Goal: Use online tool/utility: Utilize a website feature to perform a specific function

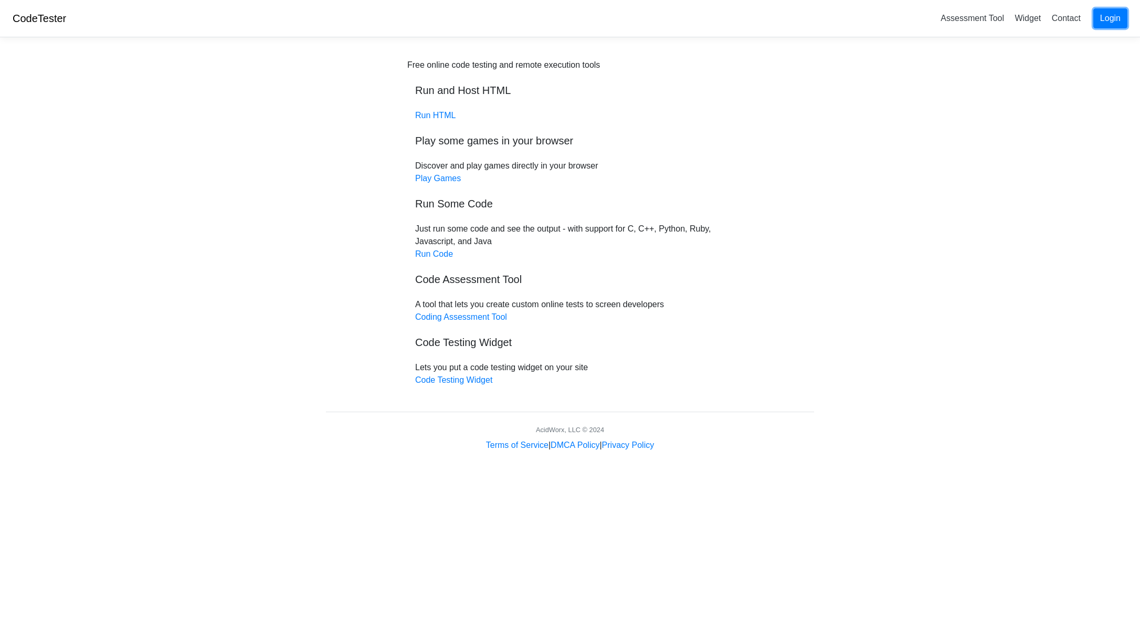
click at [1110, 19] on link "Login" at bounding box center [1110, 18] width 34 height 20
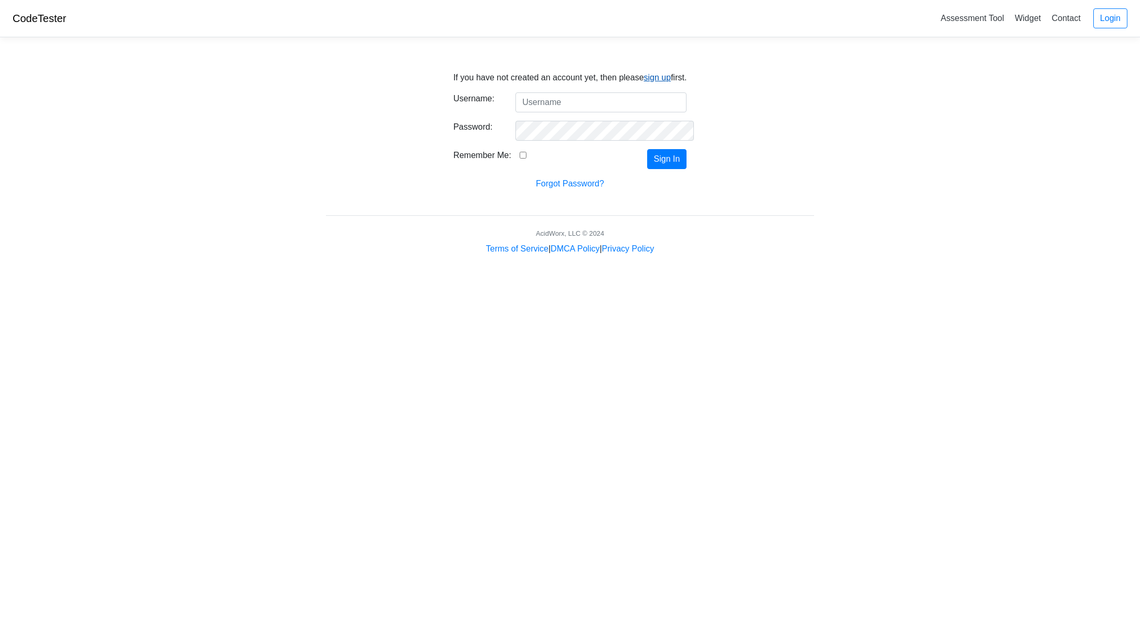
click at [663, 77] on link "sign up" at bounding box center [657, 77] width 27 height 9
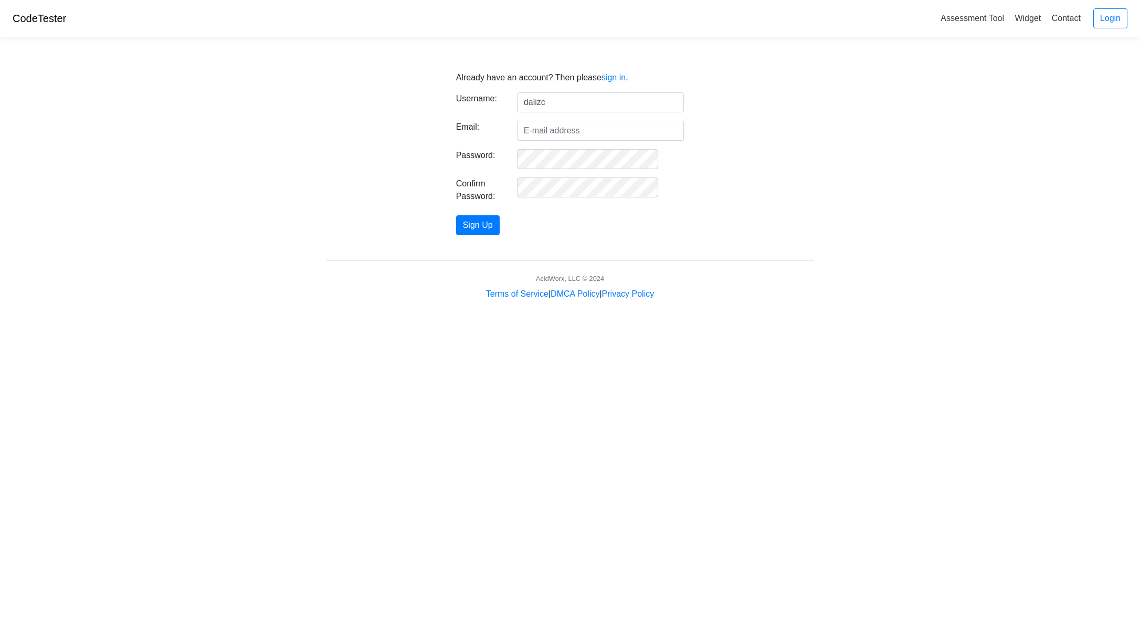
type input "dalizc"
type input "dalizc@yahoo.com"
click at [456, 215] on button "Sign Up" at bounding box center [478, 225] width 44 height 20
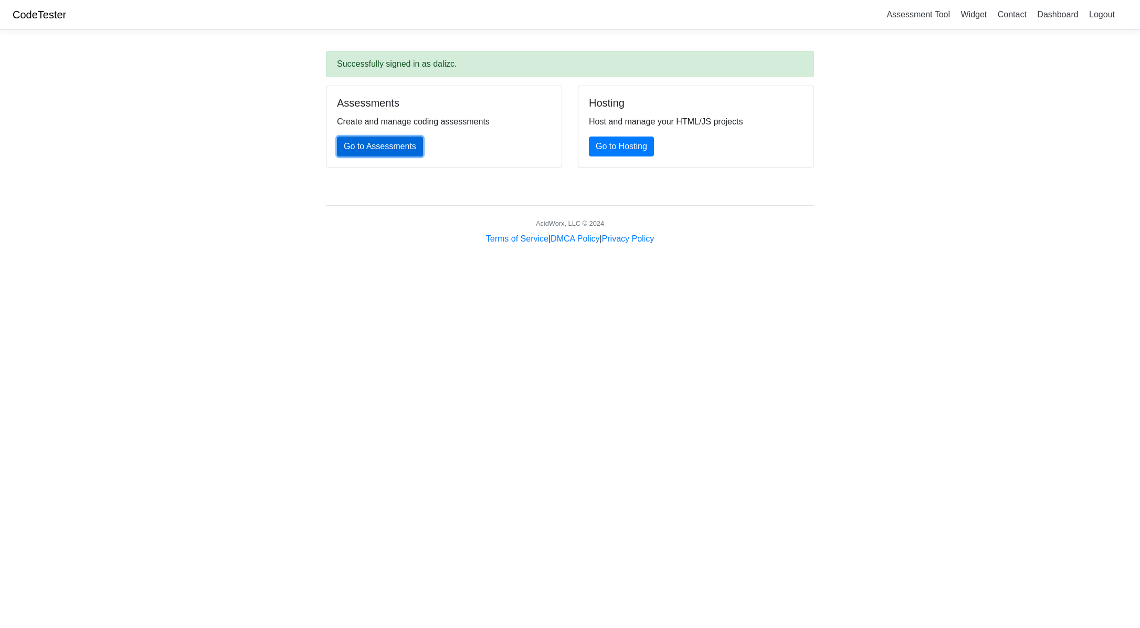
click at [386, 150] on link "Go to Assessments" at bounding box center [380, 146] width 86 height 20
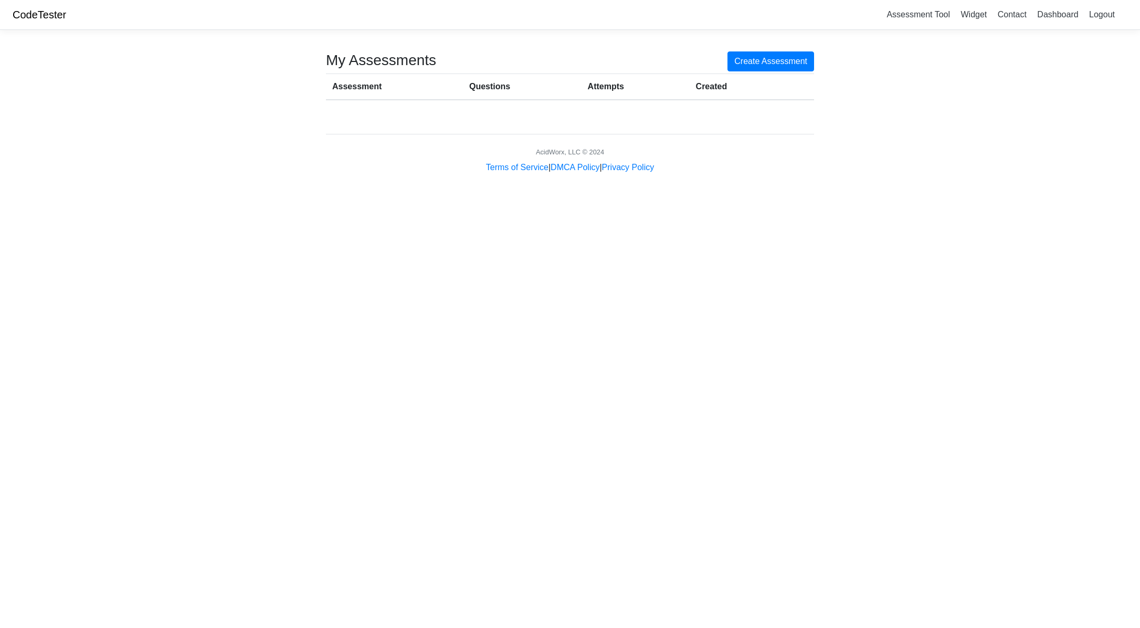
click at [351, 90] on th "Assessment" at bounding box center [394, 86] width 137 height 26
click at [495, 84] on th "Questions" at bounding box center [522, 86] width 119 height 26
click at [590, 88] on th "Attempts" at bounding box center [635, 86] width 108 height 26
click at [702, 92] on th "Created" at bounding box center [737, 86] width 97 height 26
click at [970, 18] on link "Widget" at bounding box center [973, 14] width 35 height 17
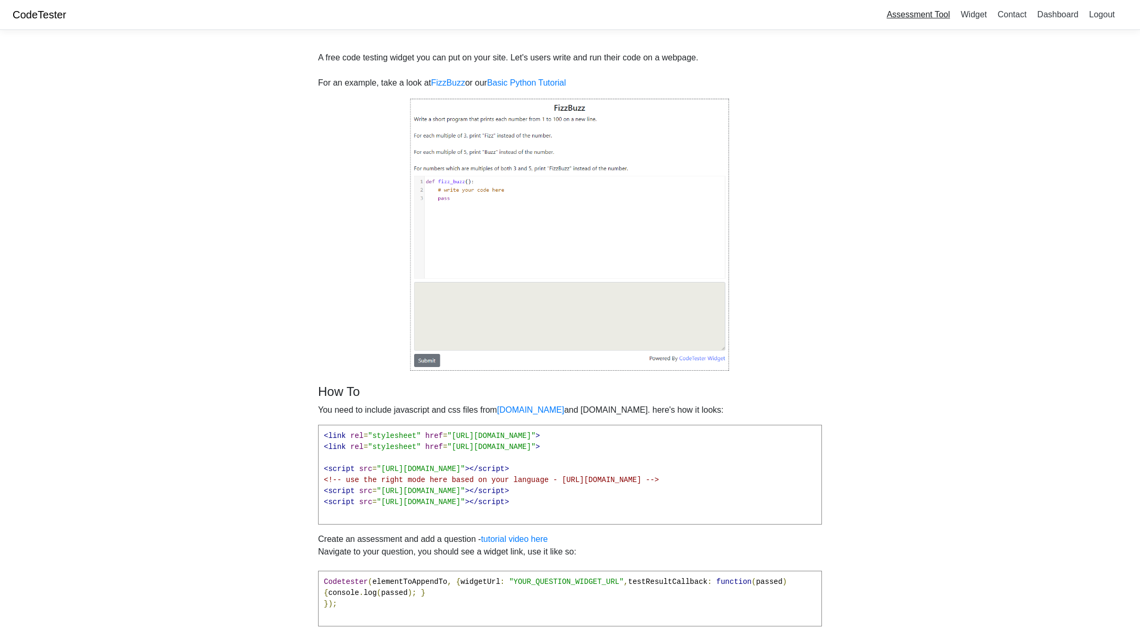
click at [910, 17] on link "Assessment Tool" at bounding box center [918, 14] width 72 height 17
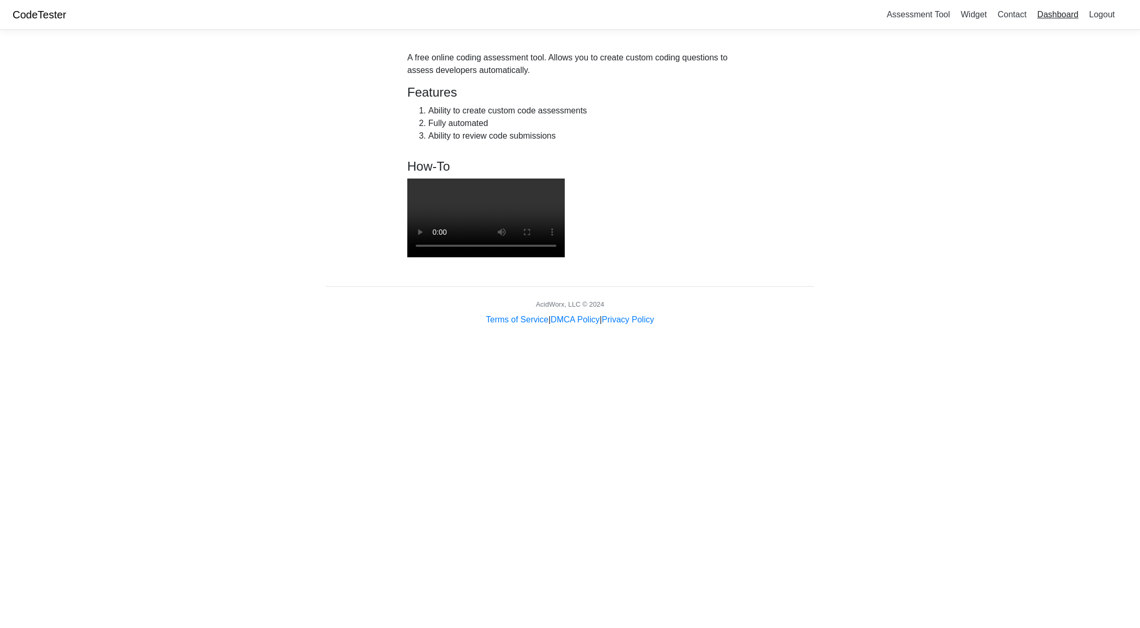
click at [1044, 15] on link "Dashboard" at bounding box center [1057, 14] width 49 height 17
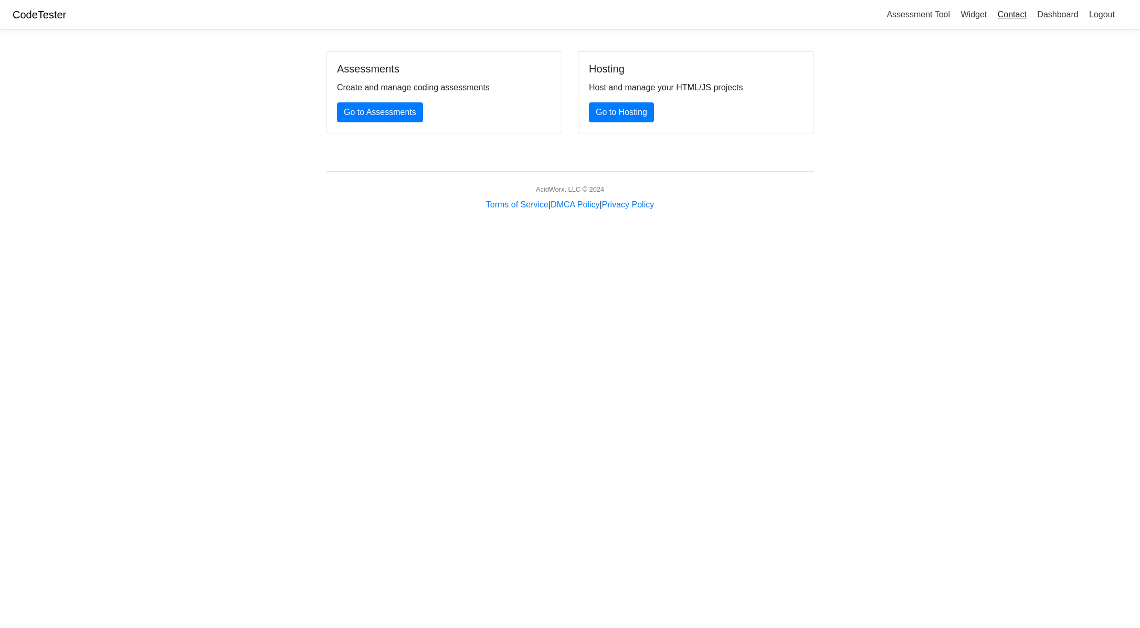
click at [1012, 13] on link "Contact" at bounding box center [1011, 14] width 37 height 17
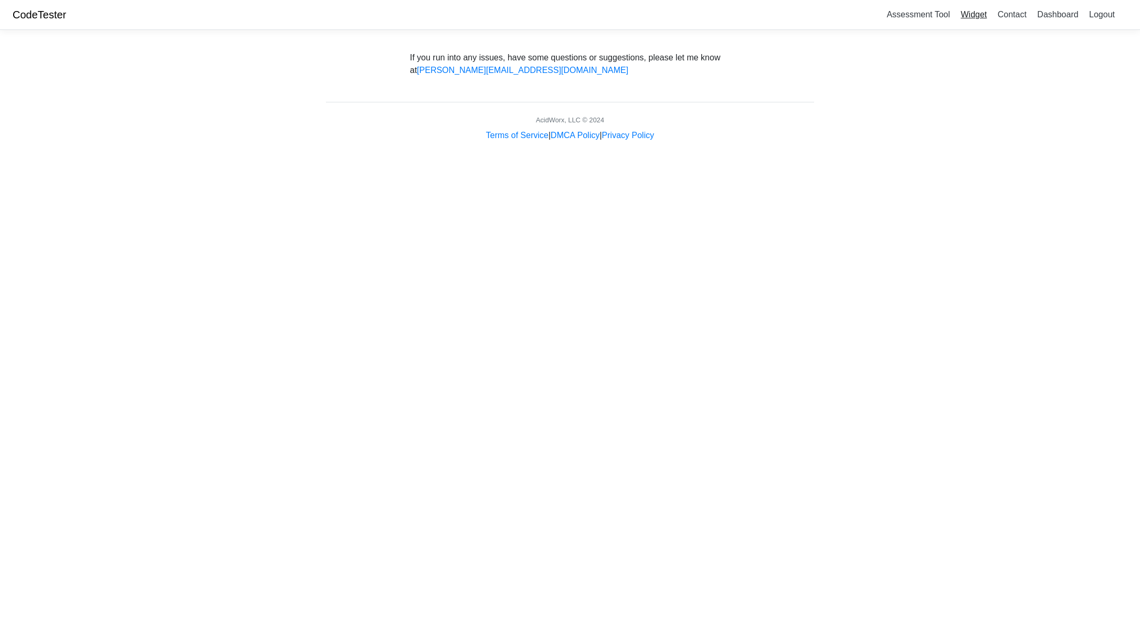
click at [978, 14] on link "Widget" at bounding box center [973, 14] width 35 height 17
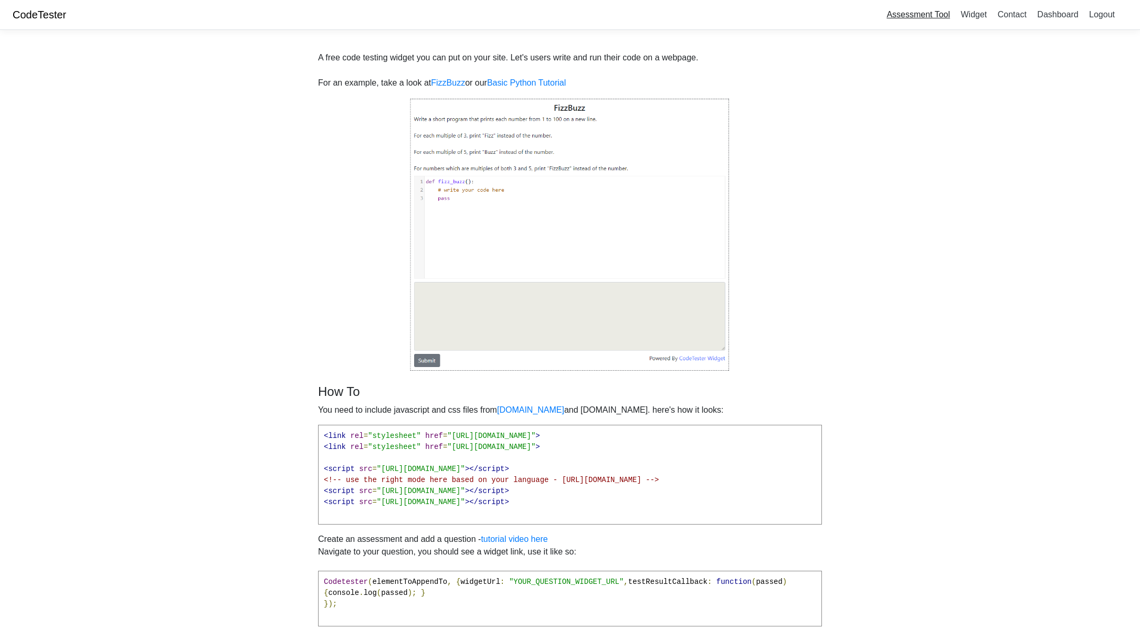
click at [925, 18] on link "Assessment Tool" at bounding box center [918, 14] width 72 height 17
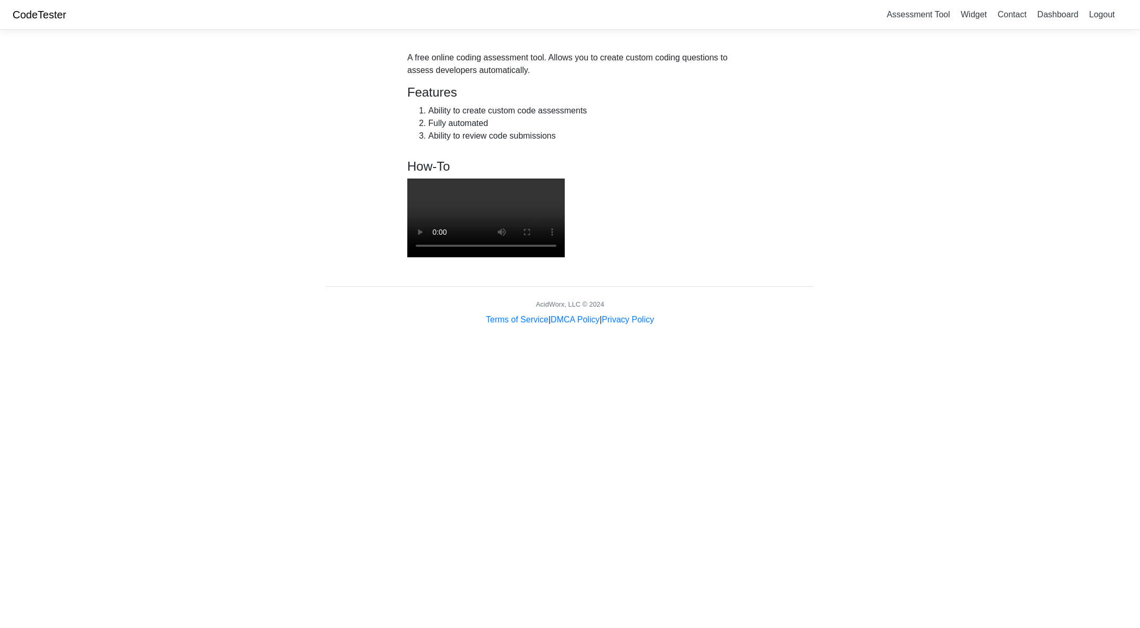
drag, startPoint x: 434, startPoint y: 168, endPoint x: 431, endPoint y: 192, distance: 23.4
click at [434, 168] on h4 "How-To" at bounding box center [485, 166] width 157 height 15
click at [432, 185] on video at bounding box center [485, 217] width 157 height 79
click at [565, 232] on video at bounding box center [485, 217] width 157 height 79
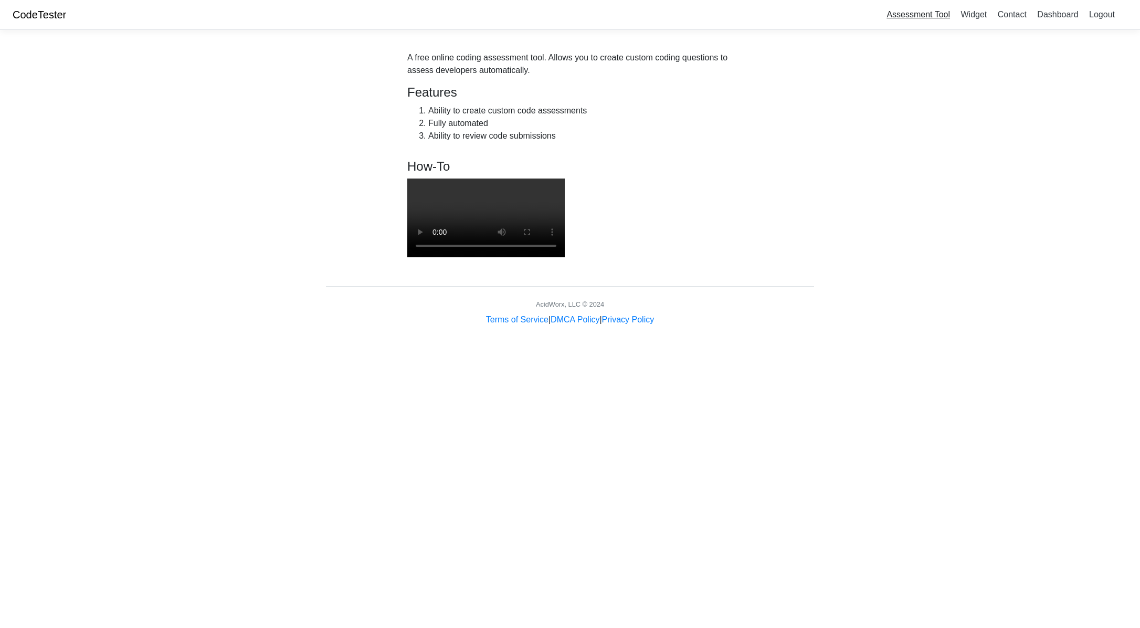
click at [931, 12] on link "Assessment Tool" at bounding box center [918, 14] width 72 height 17
click at [1094, 14] on link "Logout" at bounding box center [1102, 14] width 34 height 17
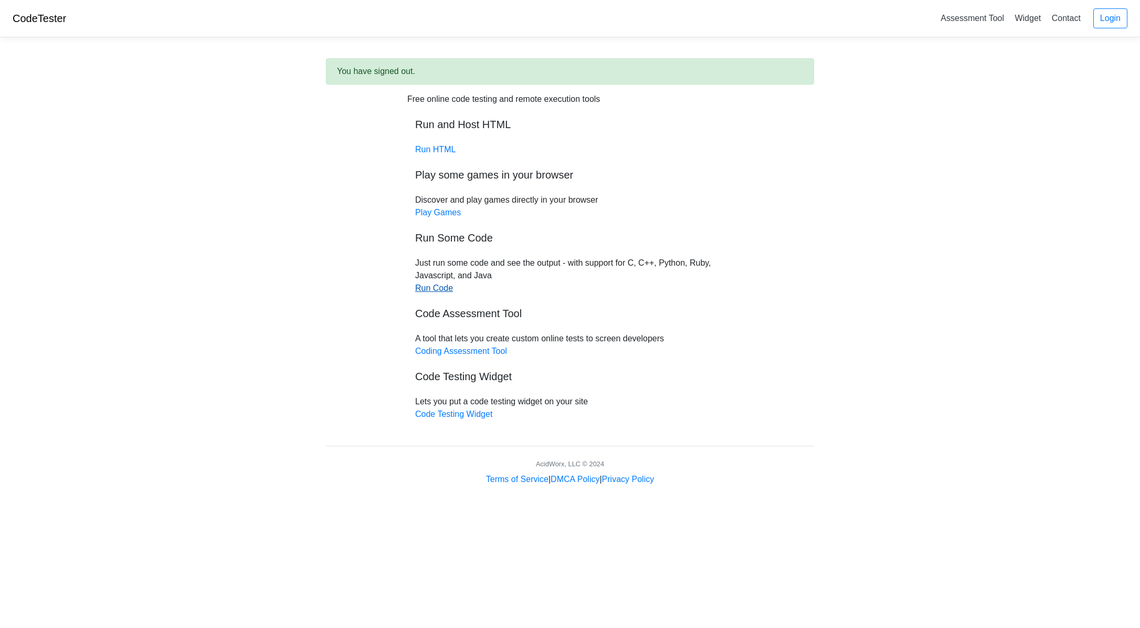
click at [436, 289] on link "Run Code" at bounding box center [434, 287] width 38 height 9
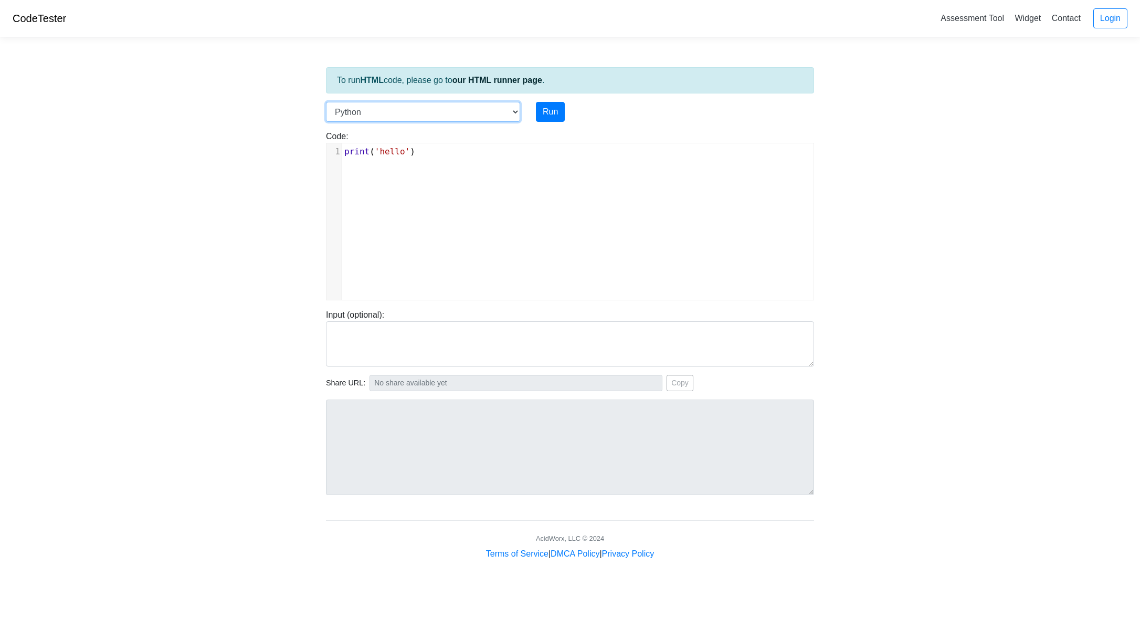
click at [491, 110] on select "C C++ Go Java Javascript Python Ruby" at bounding box center [423, 112] width 194 height 20
select select "c"
click at [326, 102] on select "C C++ Go Java Javascript Python Ruby" at bounding box center [423, 112] width 194 height 20
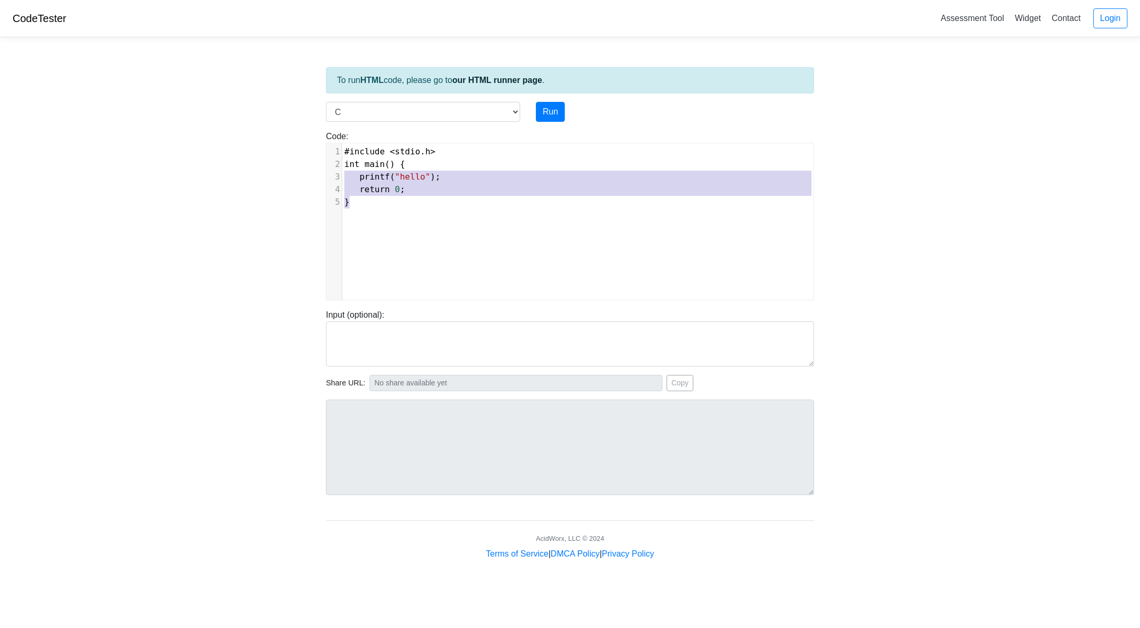
type textarea "#include <stdio.h> int main() { printf("hello"); return 0; }"
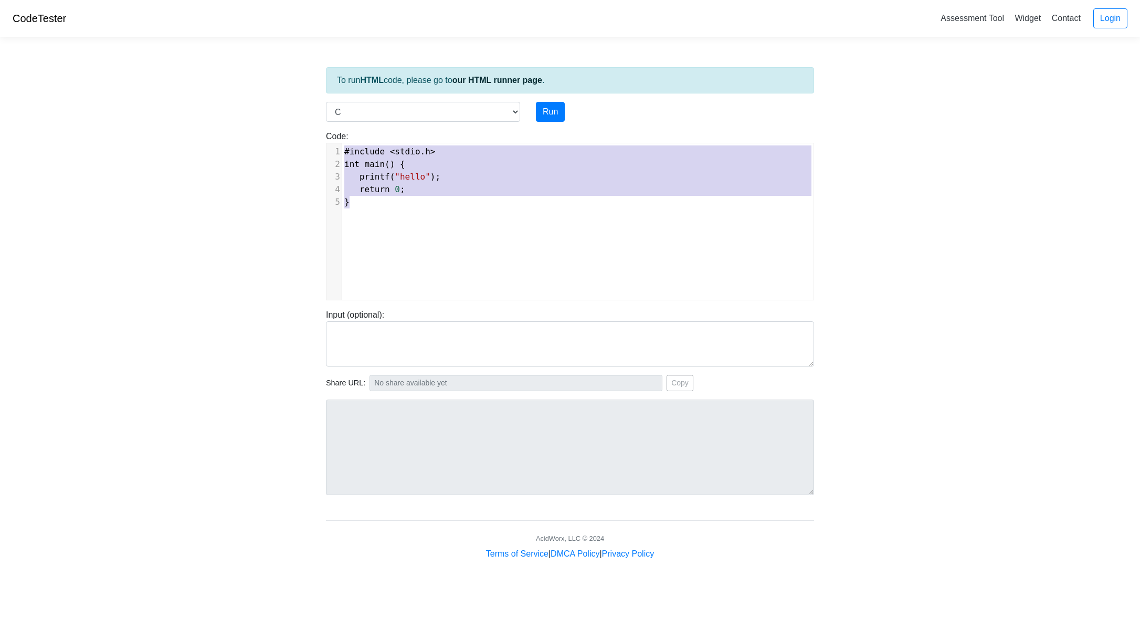
drag, startPoint x: 455, startPoint y: 206, endPoint x: 251, endPoint y: 143, distance: 214.0
click at [251, 143] on body "CodeTester Assessment Tool Widget Contact Login To run HTML code, please go to …" at bounding box center [570, 280] width 1140 height 560
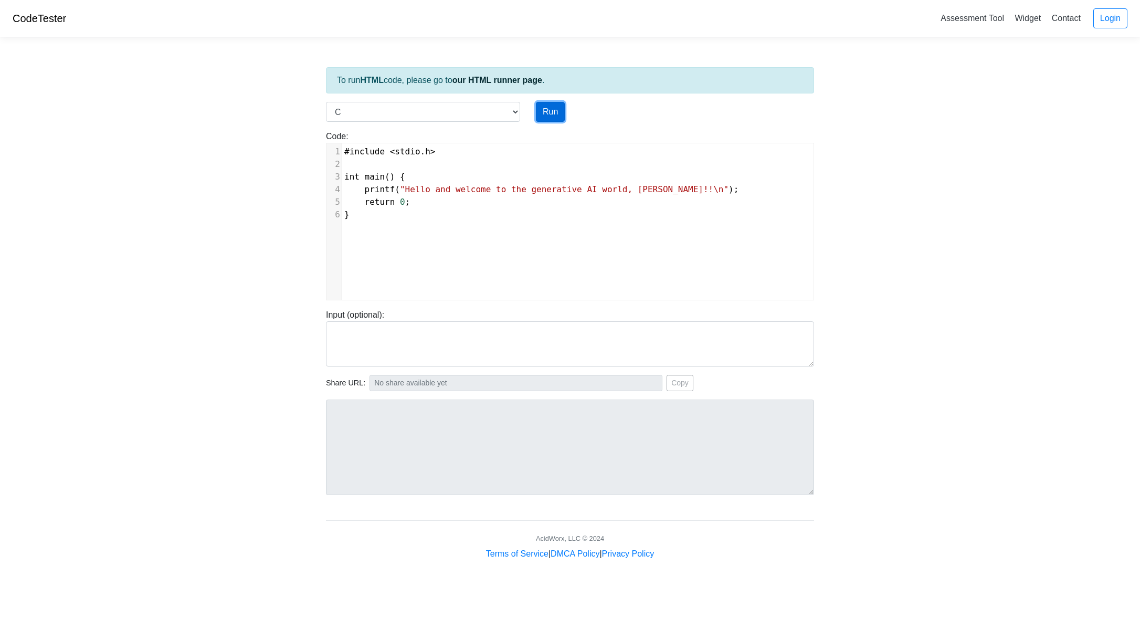
click at [552, 113] on button "Run" at bounding box center [550, 112] width 29 height 20
type input "[URL][DOMAIN_NAME]"
type textarea "Stdout: Hello and welcome to the generative AI world, [PERSON_NAME]!!"
